Goal: Task Accomplishment & Management: Use online tool/utility

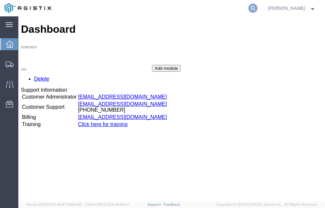
click at [258, 7] on icon at bounding box center [253, 8] width 9 height 9
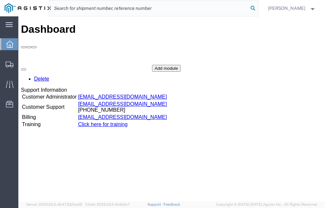
click at [258, 7] on icon at bounding box center [253, 8] width 9 height 9
click at [79, 8] on input "search" at bounding box center [148, 8] width 199 height 16
type input "57010733"
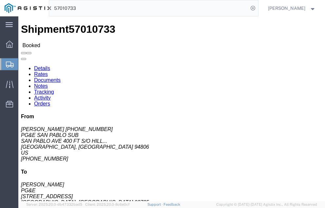
click link "Tracking"
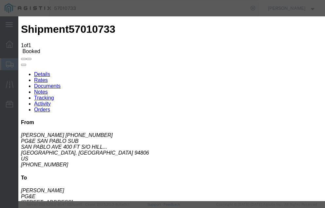
type input "[DATE]"
type input "2:00 PM"
select select "DELIVRED"
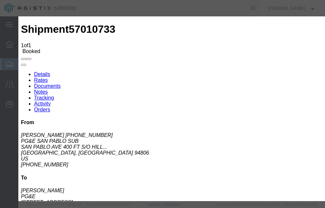
type input "[DATE]"
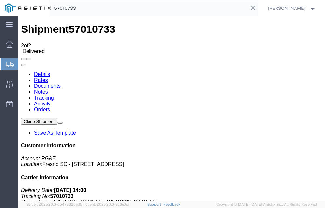
click at [91, 8] on input "57010733" at bounding box center [148, 8] width 199 height 16
type input "57025982"
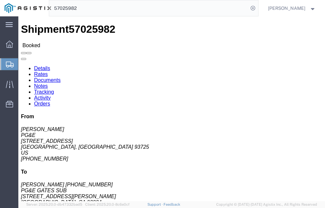
click link "Tracking"
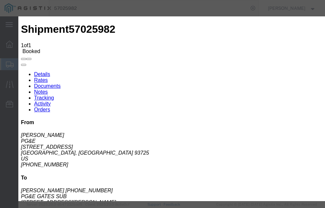
type input "[DATE]"
type input "2:00 PM"
select select "DELIVRED"
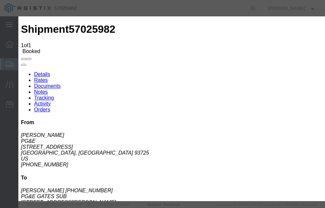
type input "[DATE]"
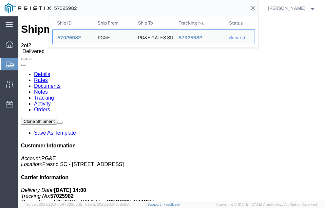
click at [92, 9] on input "57025982" at bounding box center [148, 8] width 199 height 16
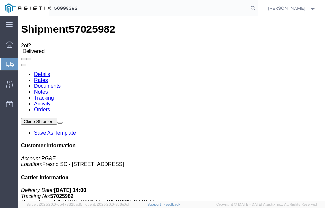
type input "56998392"
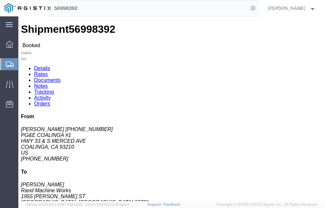
click link "Tracking"
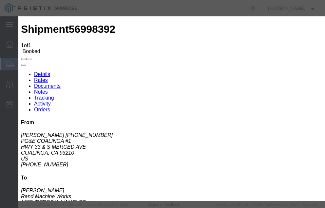
type input "[DATE]"
type input "2:00 PM"
select select "DELIVRED"
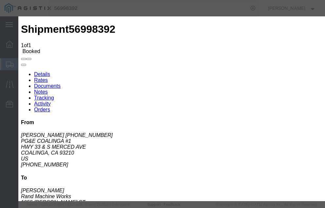
type input "[DATE]"
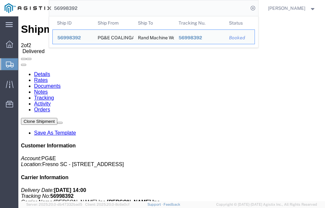
click at [92, 8] on input "56998392" at bounding box center [148, 8] width 199 height 16
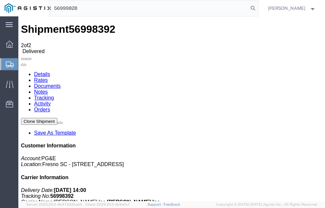
type input "56999828"
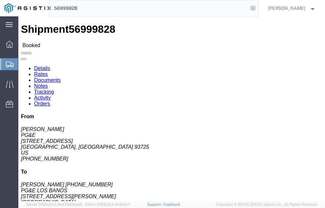
click link "Tracking"
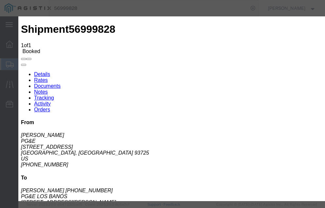
type input "[DATE]"
type input "2:00 PM"
select select "DELIVRED"
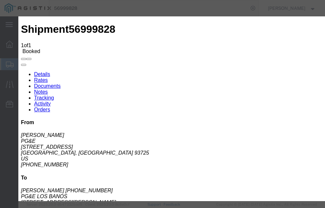
type input "[DATE]"
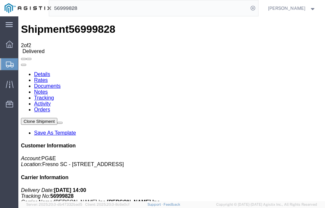
click at [94, 7] on input "56999828" at bounding box center [148, 8] width 199 height 16
type input "57023442"
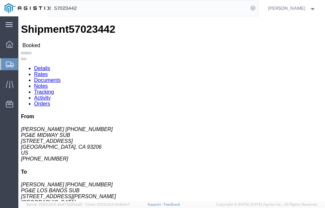
click link "Tracking"
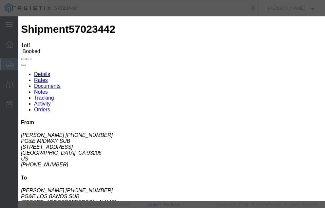
type input "[DATE]"
type input "2:00 PM"
select select "DELIVRED"
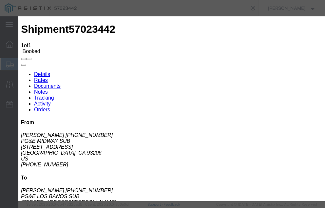
type input "[DATE]"
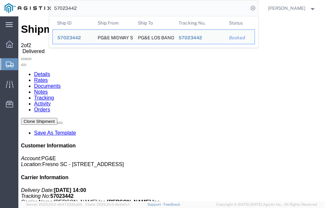
click at [94, 9] on input "57023442" at bounding box center [148, 8] width 199 height 16
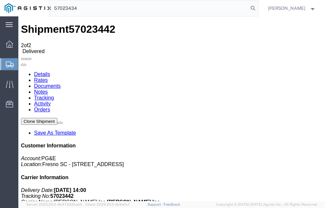
type input "57023434"
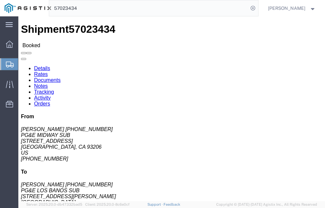
click link "Tracking"
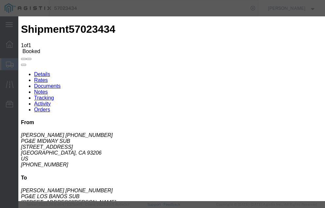
type input "[DATE]"
type input "2:00 PM"
select select "DELIVRED"
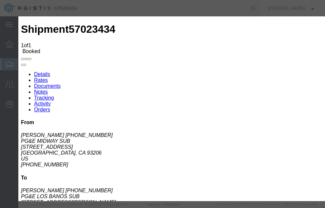
type input "[DATE]"
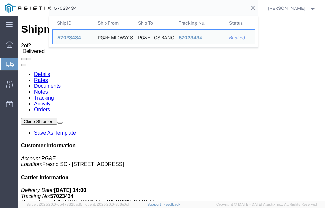
click at [94, 7] on input "57023434" at bounding box center [148, 8] width 199 height 16
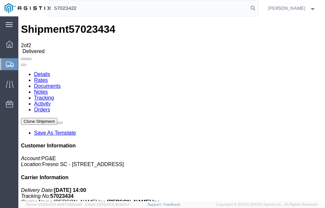
type input "57023422"
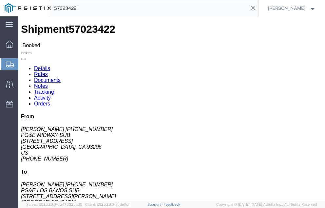
click link "Tracking"
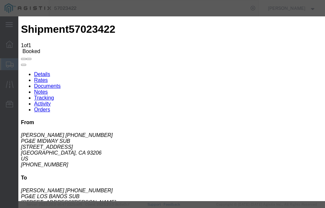
type input "[DATE]"
type input "2:00 PM"
select select "DELIVRED"
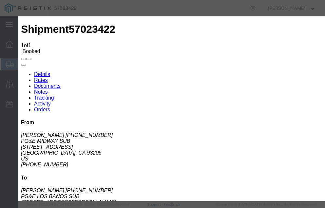
type input "[DATE]"
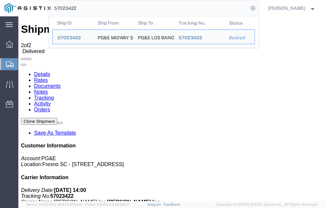
click at [92, 9] on input "57023422" at bounding box center [148, 8] width 199 height 16
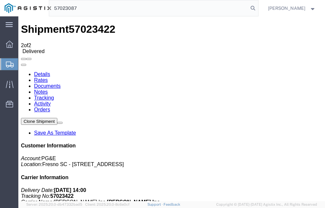
type input "57023087"
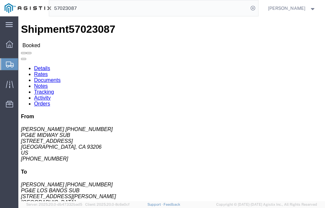
click link "Tracking"
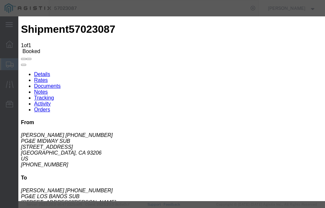
type input "[DATE]"
type input "2:00 PM"
select select "DELIVRED"
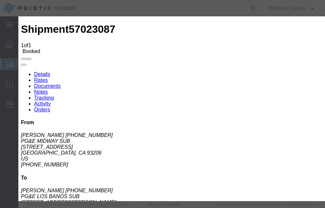
type input "[DATE]"
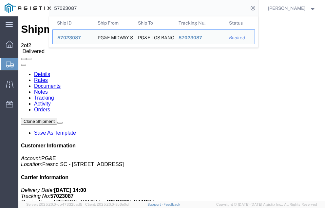
click at [94, 6] on input "57023087" at bounding box center [148, 8] width 199 height 16
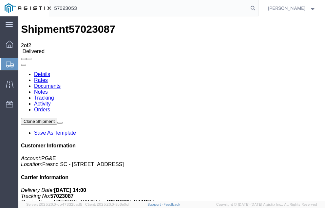
type input "57023053"
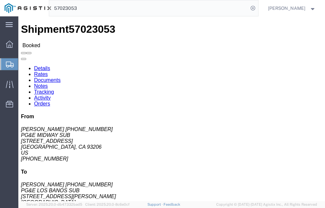
click link "Tracking"
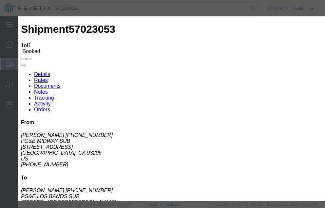
type input "[DATE]"
type input "2:00 PM"
select select "DELIVRED"
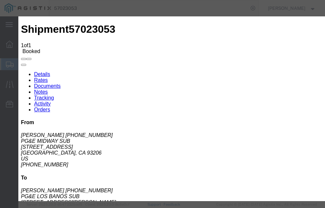
type input "[DATE]"
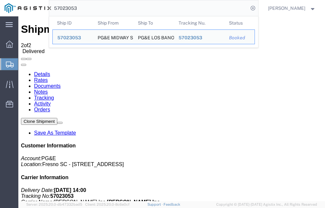
click at [93, 8] on input "57023053" at bounding box center [148, 8] width 199 height 16
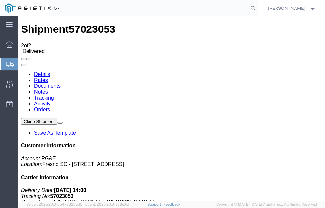
type input "5"
